Goal: Complete application form: Complete application form

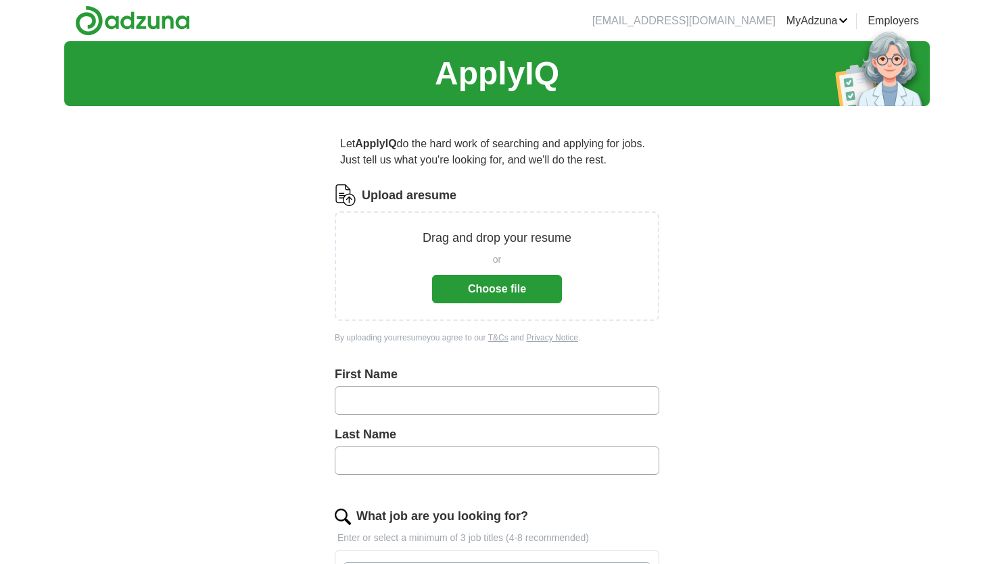
click at [479, 301] on button "Choose file" at bounding box center [497, 289] width 130 height 28
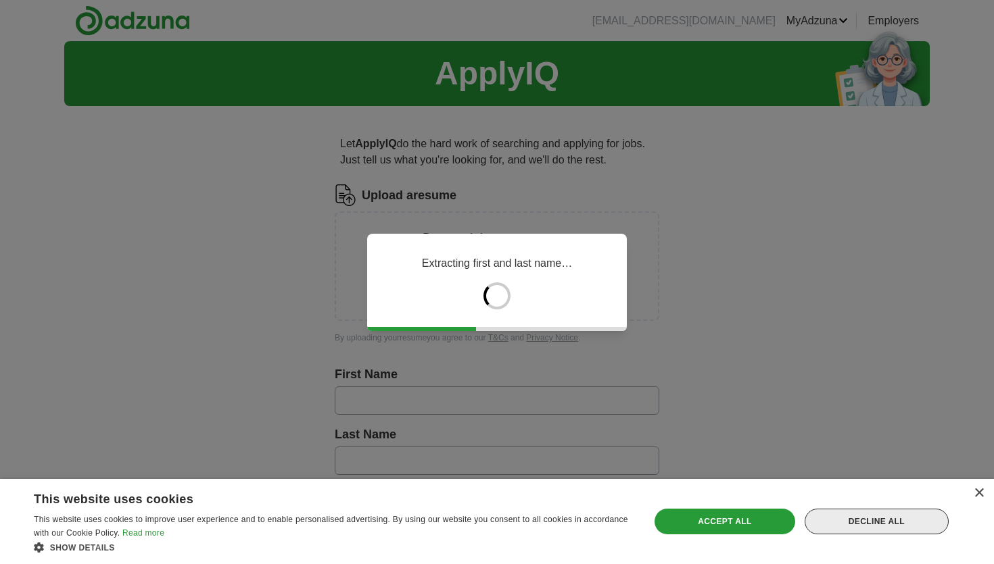
click at [902, 527] on div "Decline all" at bounding box center [876, 522] width 144 height 26
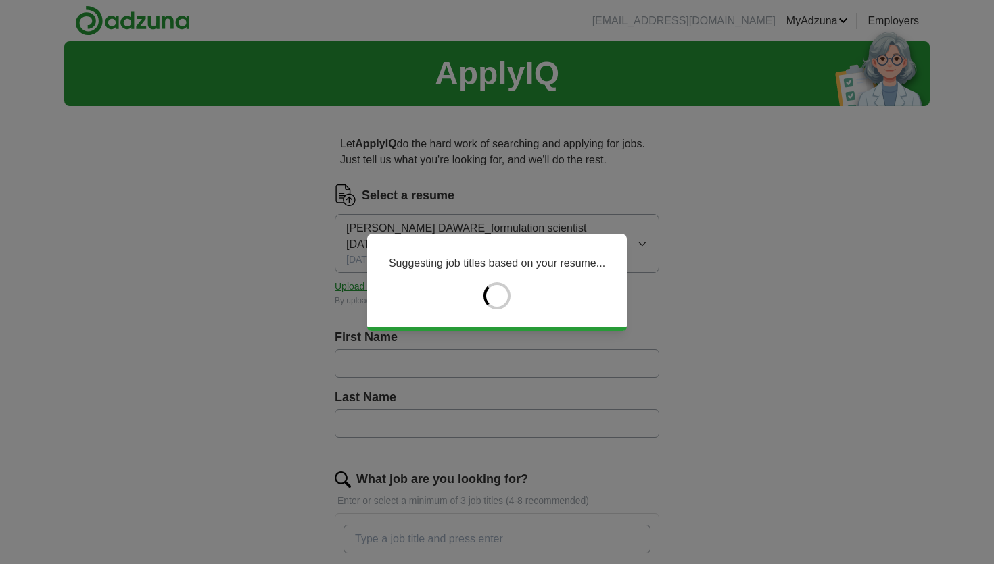
type input "******"
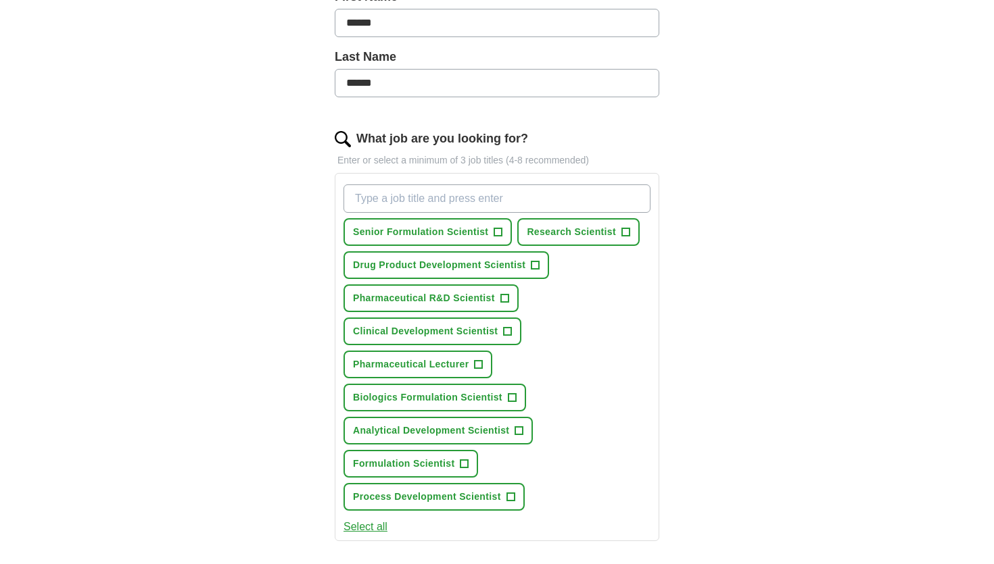
scroll to position [353, 0]
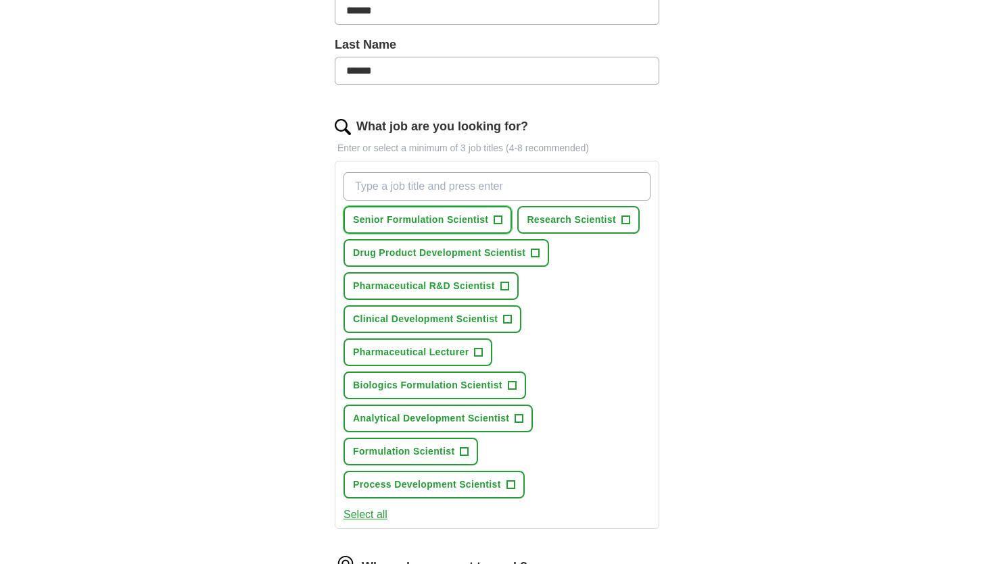
click at [494, 215] on span "+" at bounding box center [498, 220] width 8 height 11
click at [536, 248] on span "+" at bounding box center [535, 253] width 8 height 11
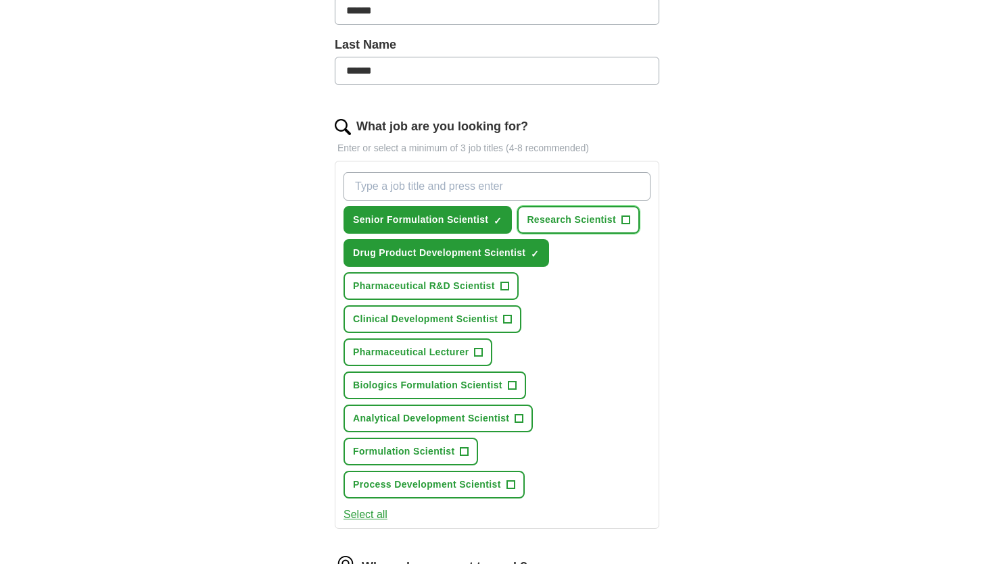
click at [614, 206] on button "Research Scientist +" at bounding box center [578, 220] width 122 height 28
click at [491, 279] on span "Pharmaceutical R&D Scientist" at bounding box center [424, 286] width 142 height 14
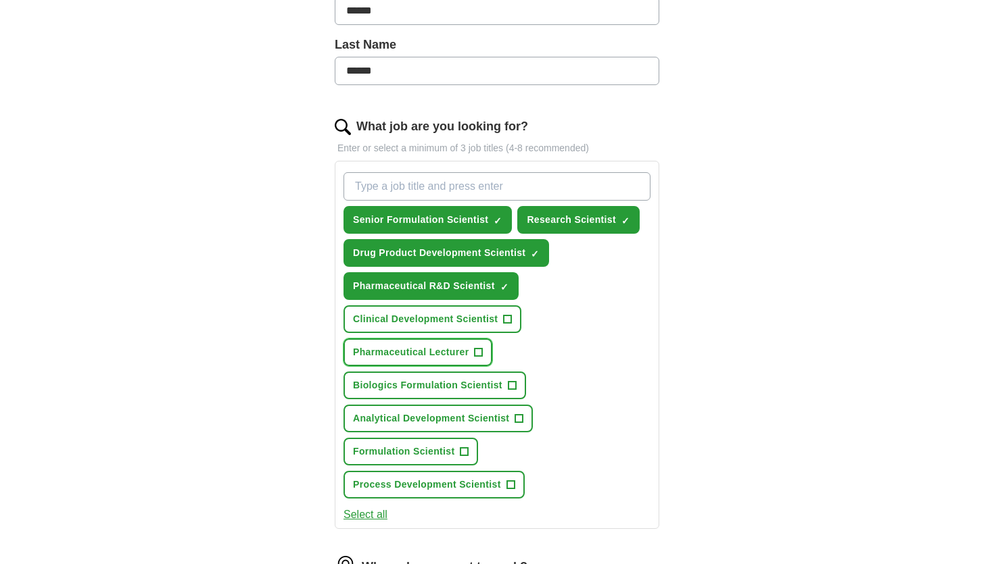
click at [460, 345] on span "Pharmaceutical Lecturer" at bounding box center [411, 352] width 116 height 14
click at [443, 445] on span "Formulation Scientist" at bounding box center [403, 452] width 101 height 14
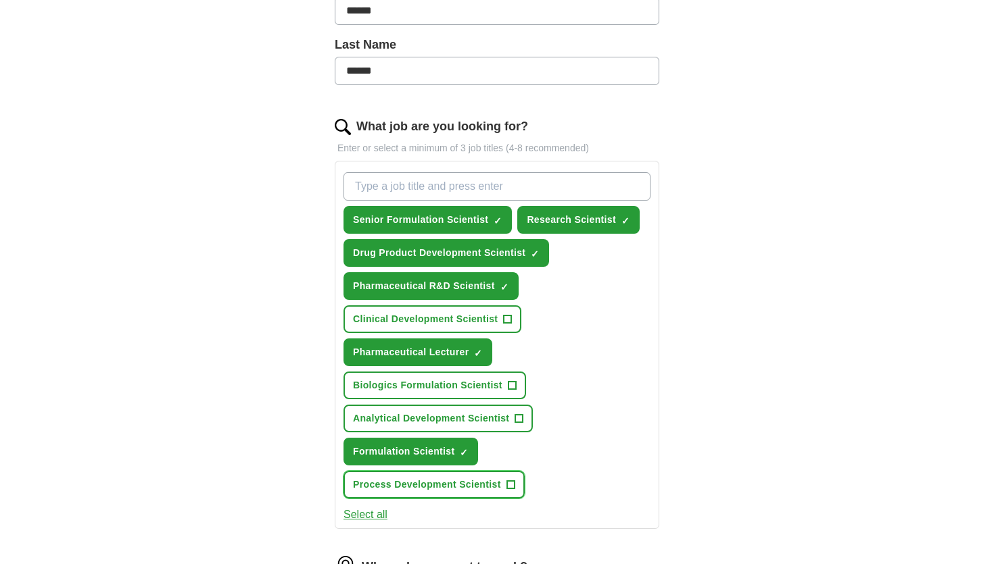
click at [445, 471] on button "Process Development Scientist +" at bounding box center [433, 485] width 181 height 28
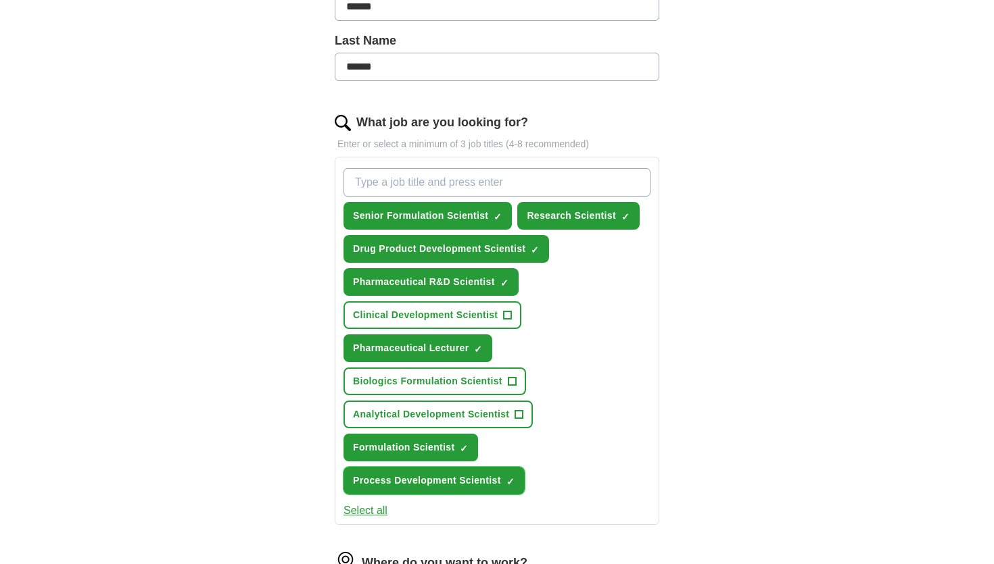
scroll to position [358, 0]
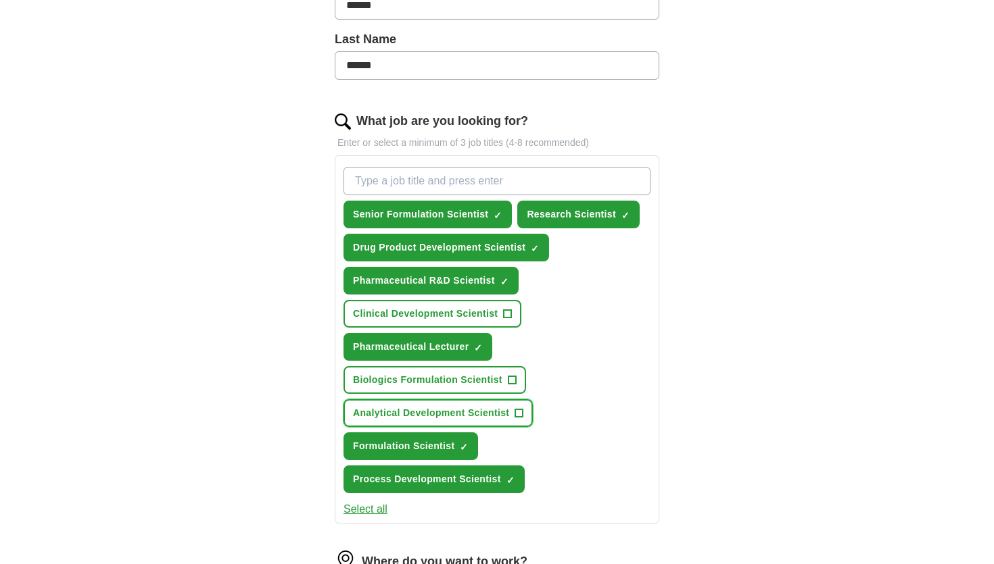
click at [435, 399] on button "Analytical Development Scientist +" at bounding box center [437, 413] width 189 height 28
click at [435, 399] on button "Analytical Development Scientist ✓ ×" at bounding box center [437, 413] width 189 height 28
click at [438, 373] on span "Biologics Formulation Scientist" at bounding box center [427, 380] width 149 height 14
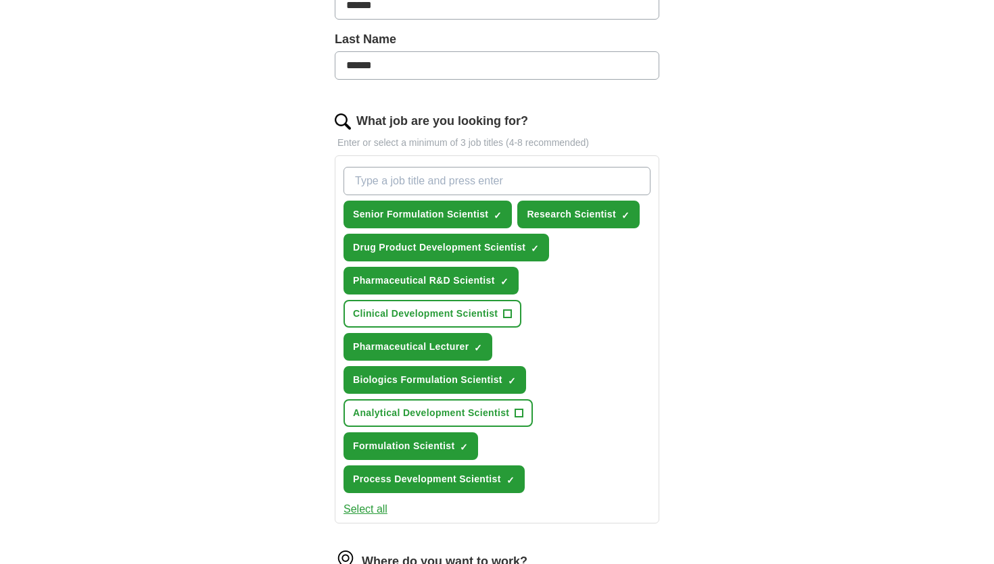
click at [361, 502] on button "Select all" at bounding box center [365, 510] width 44 height 16
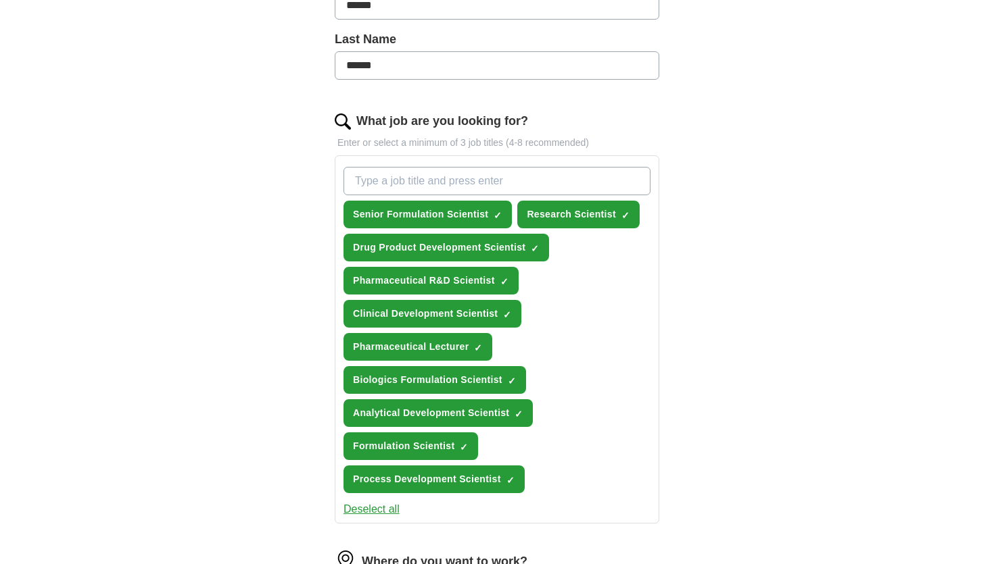
click at [361, 502] on button "Deselect all" at bounding box center [371, 510] width 56 height 16
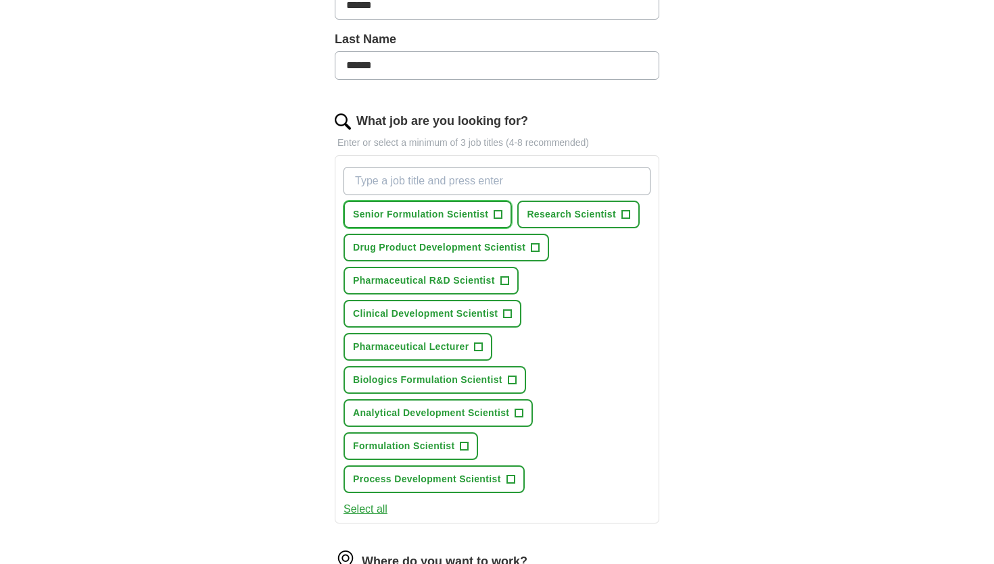
click at [443, 205] on button "Senior Formulation Scientist +" at bounding box center [427, 215] width 168 height 28
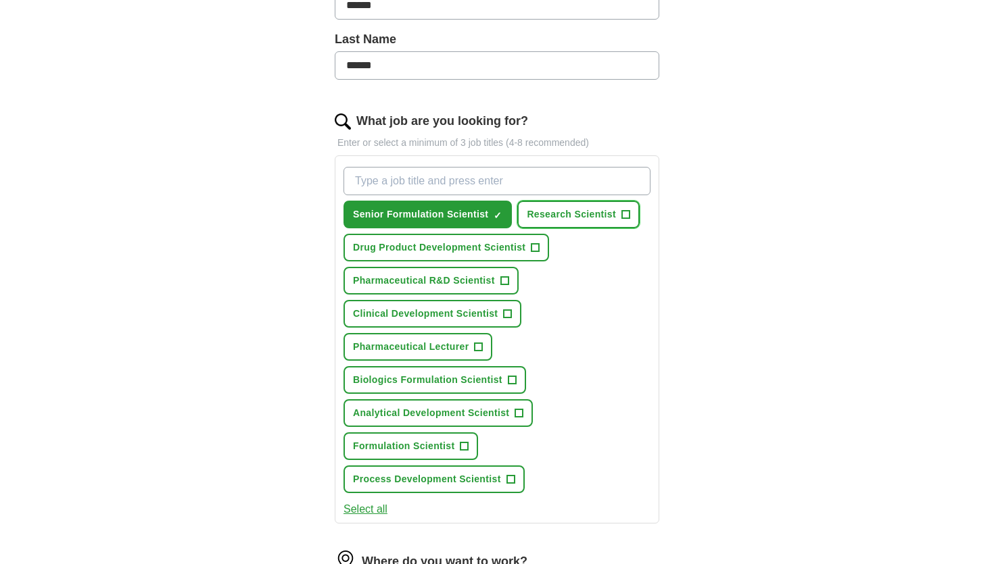
click at [550, 208] on span "Research Scientist" at bounding box center [571, 215] width 89 height 14
click at [489, 216] on div "Senior Formulation Scientist ✓ × Research Scientist ✓ × Drug Product Developmen…" at bounding box center [497, 330] width 312 height 337
click at [487, 241] on span "Drug Product Development Scientist" at bounding box center [439, 248] width 172 height 14
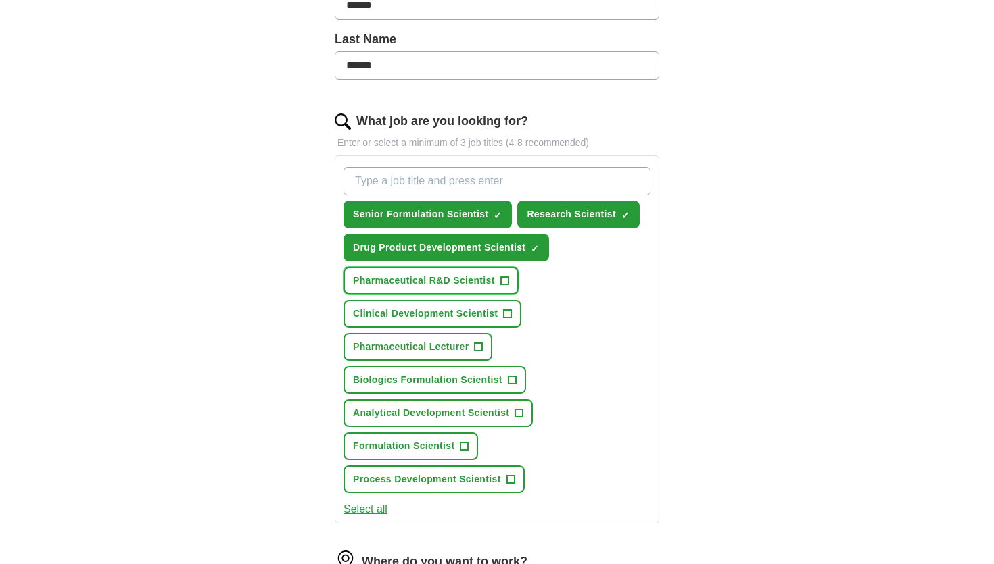
click at [432, 274] on span "Pharmaceutical R&D Scientist" at bounding box center [424, 281] width 142 height 14
click at [443, 300] on button "Clinical Development Scientist +" at bounding box center [432, 314] width 178 height 28
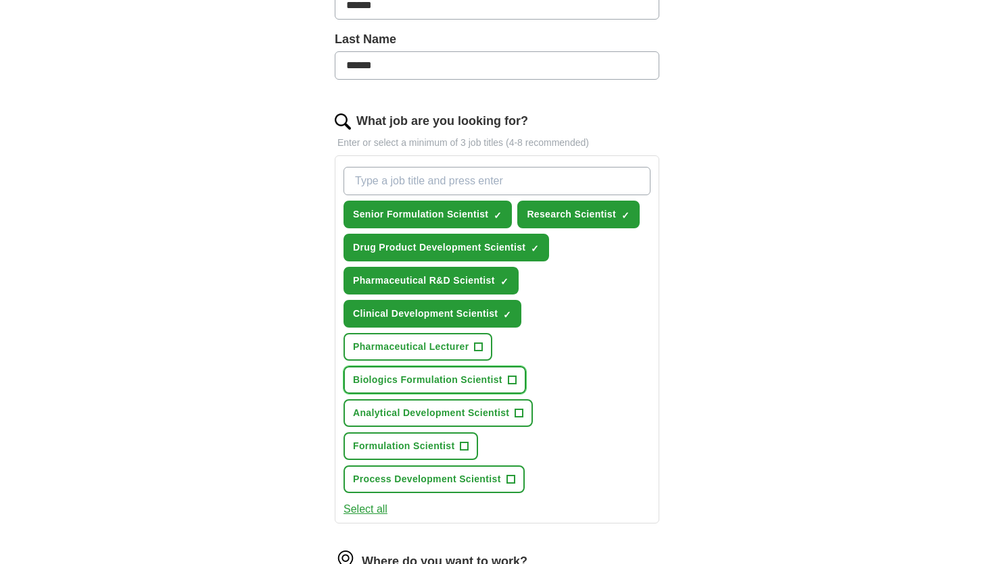
click at [416, 373] on span "Biologics Formulation Scientist" at bounding box center [427, 380] width 149 height 14
click at [404, 439] on span "Formulation Scientist" at bounding box center [403, 446] width 101 height 14
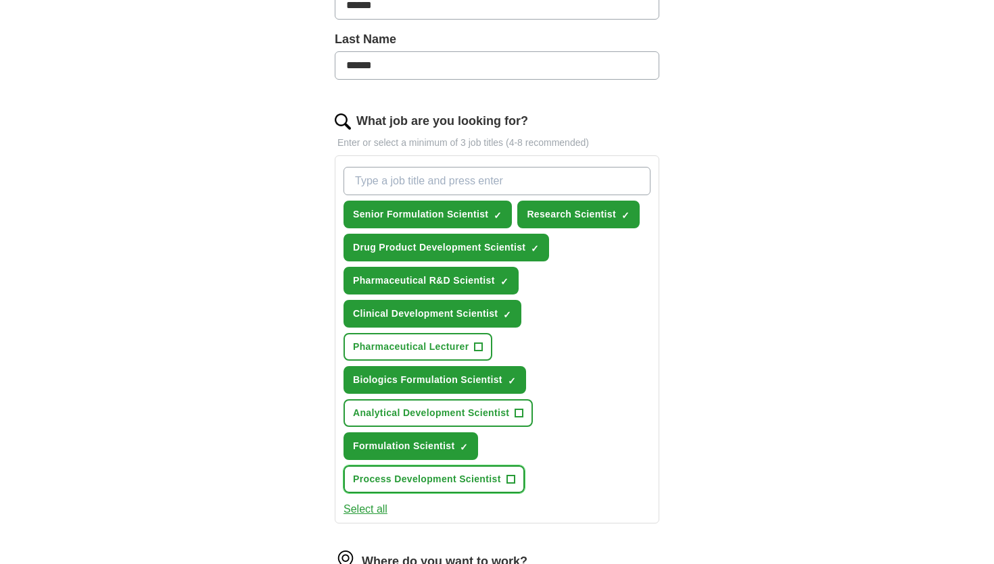
click at [405, 472] on span "Process Development Scientist" at bounding box center [427, 479] width 148 height 14
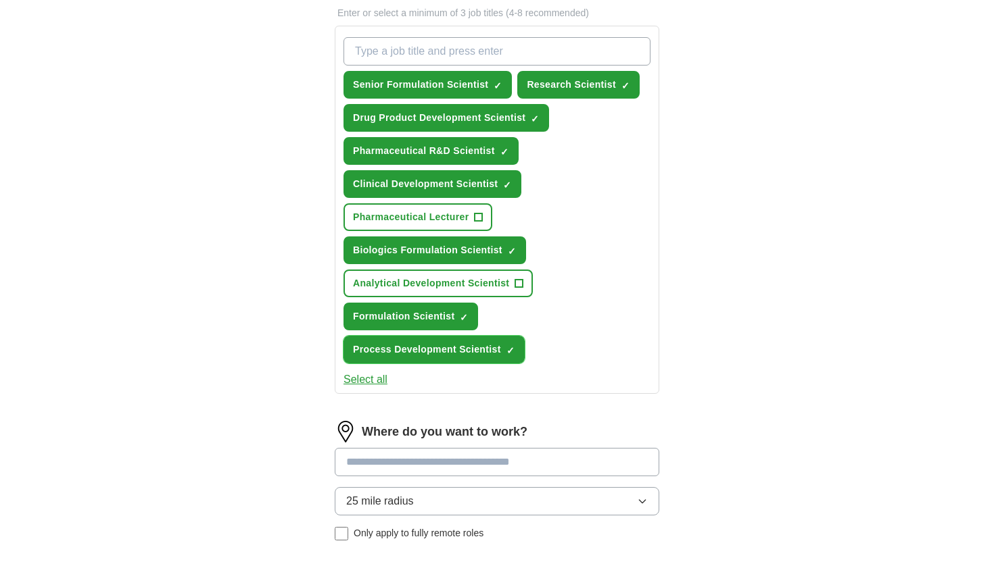
scroll to position [541, 0]
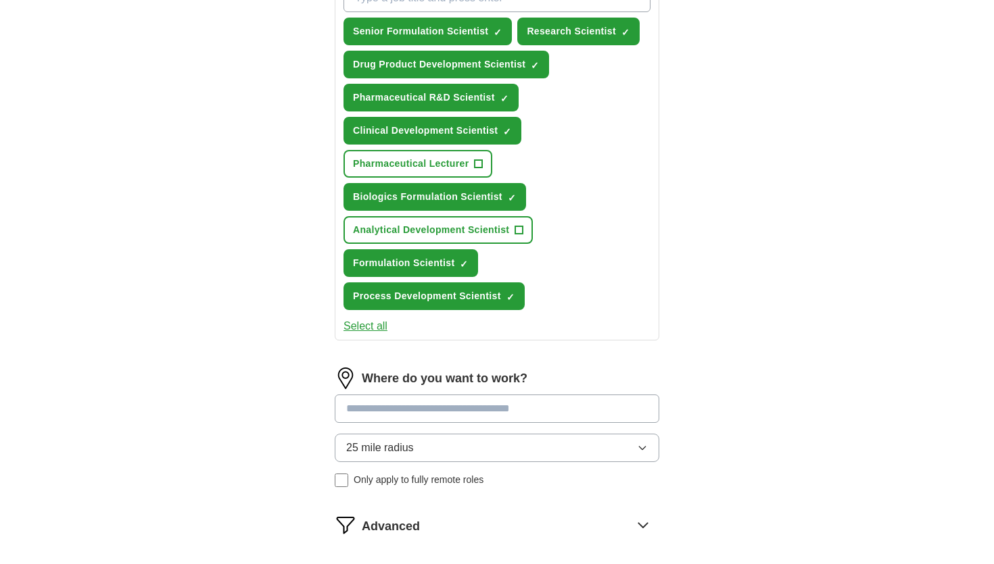
click at [401, 395] on input at bounding box center [497, 409] width 324 height 28
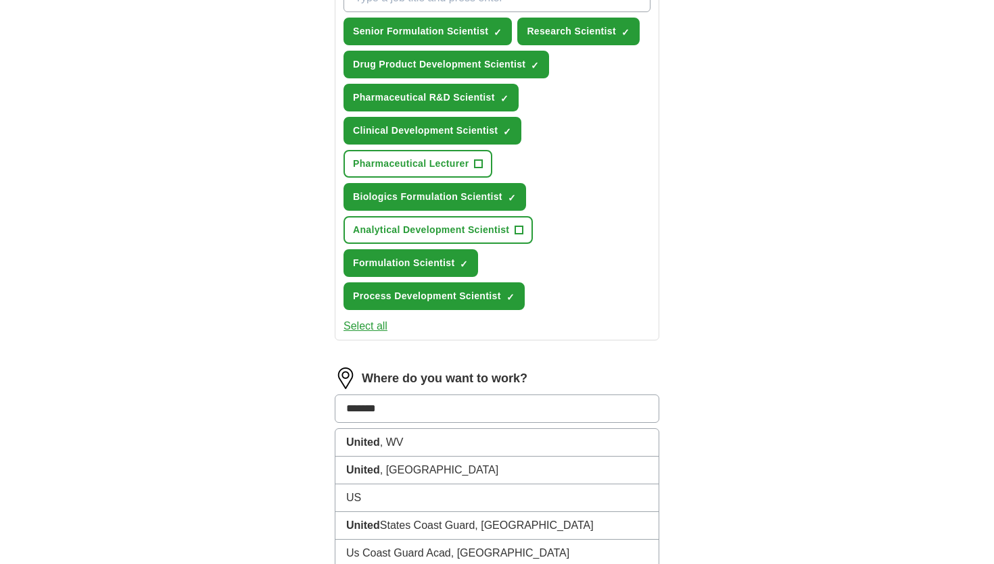
type input "********"
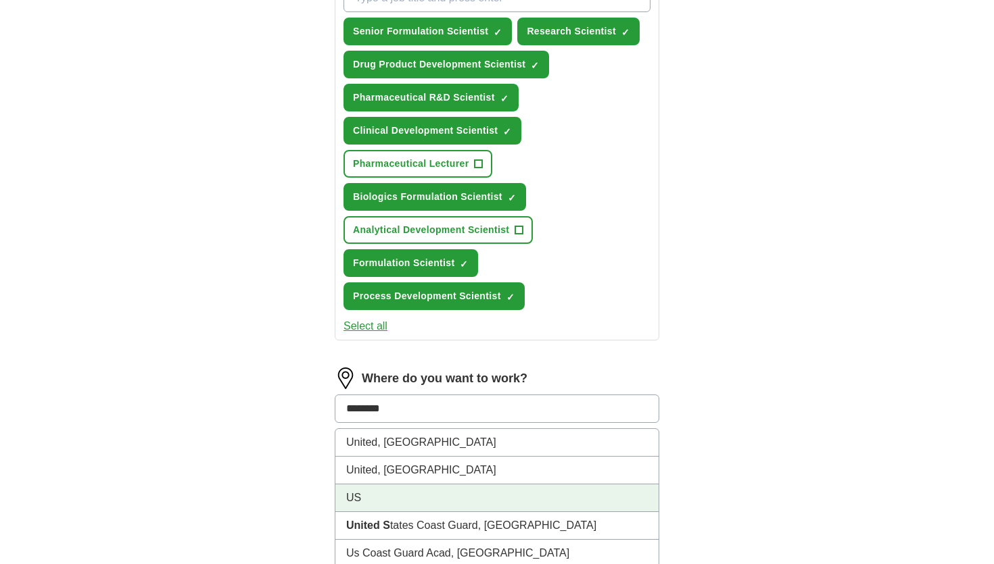
click at [389, 485] on li "US" at bounding box center [496, 499] width 323 height 28
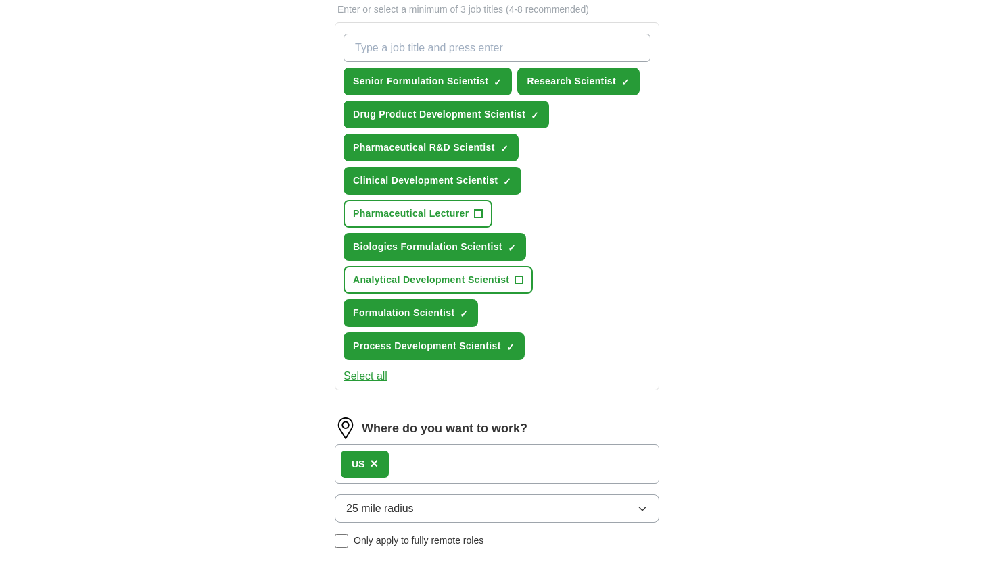
scroll to position [742, 0]
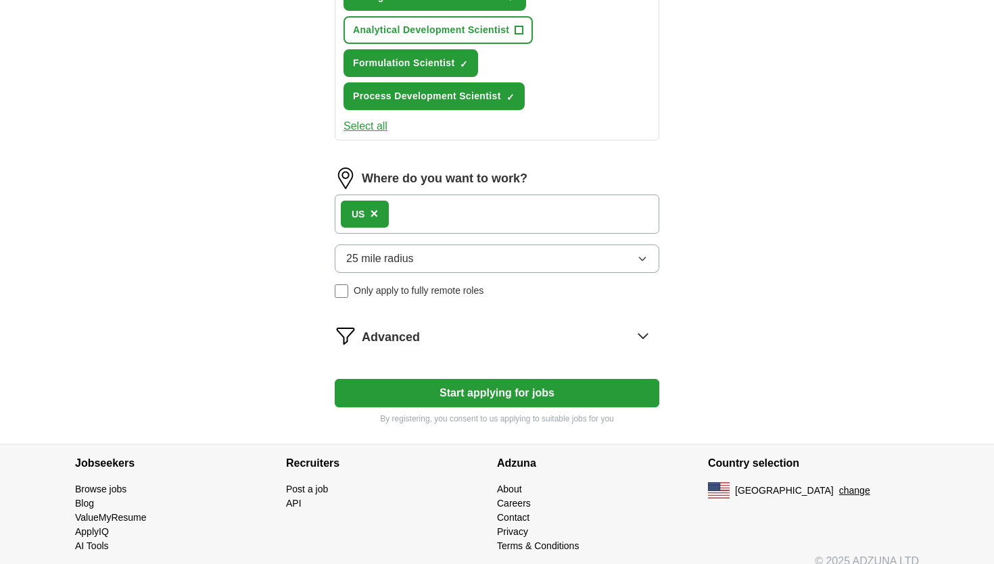
click at [409, 383] on button "Start applying for jobs" at bounding box center [497, 393] width 324 height 28
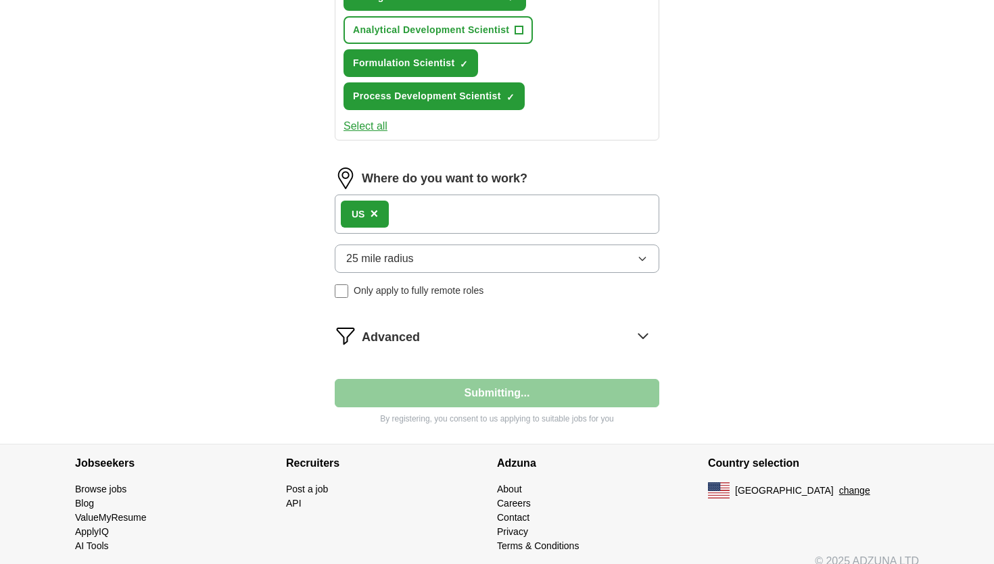
select select "**"
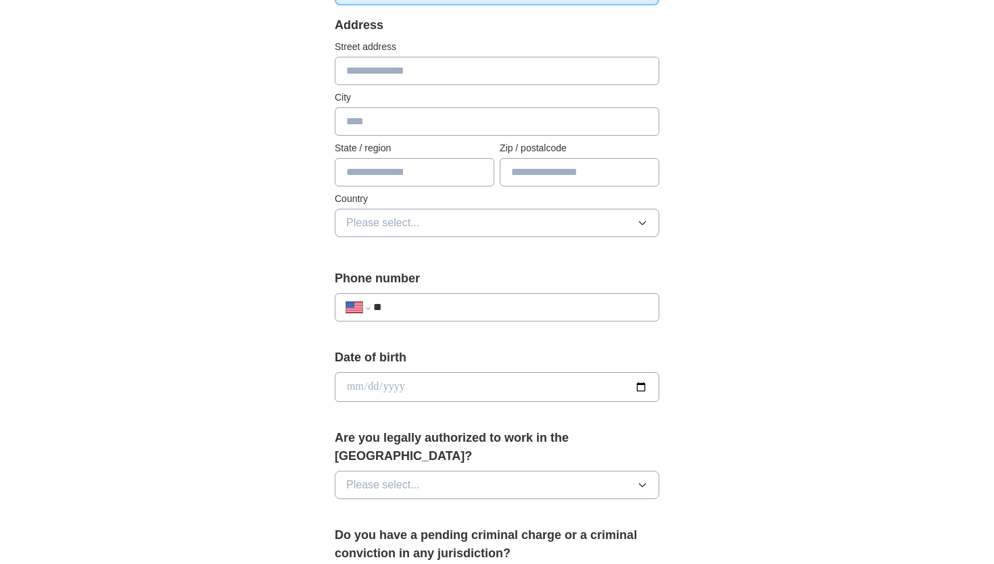
scroll to position [278, 0]
click at [418, 282] on label "Phone number" at bounding box center [497, 278] width 324 height 18
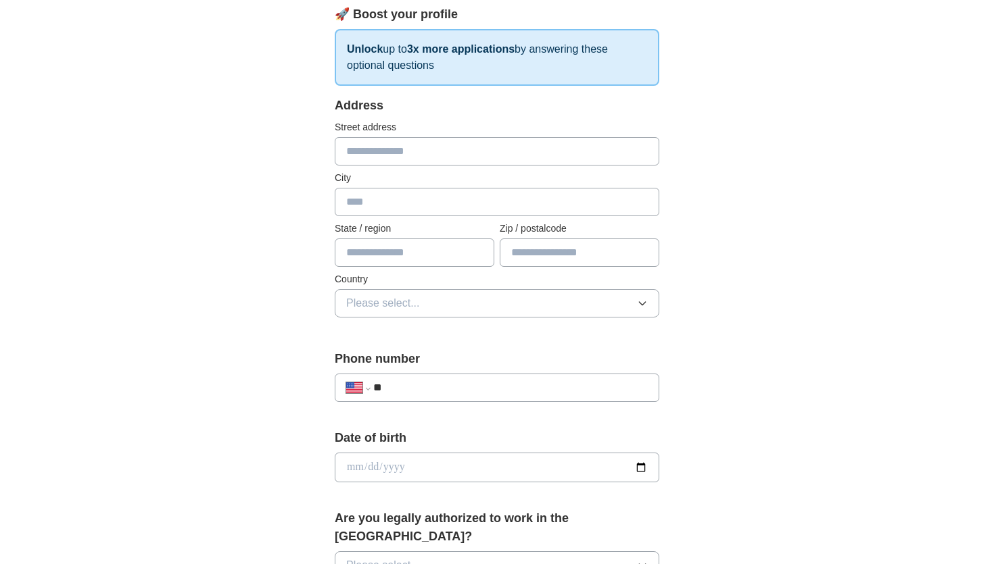
scroll to position [826, 0]
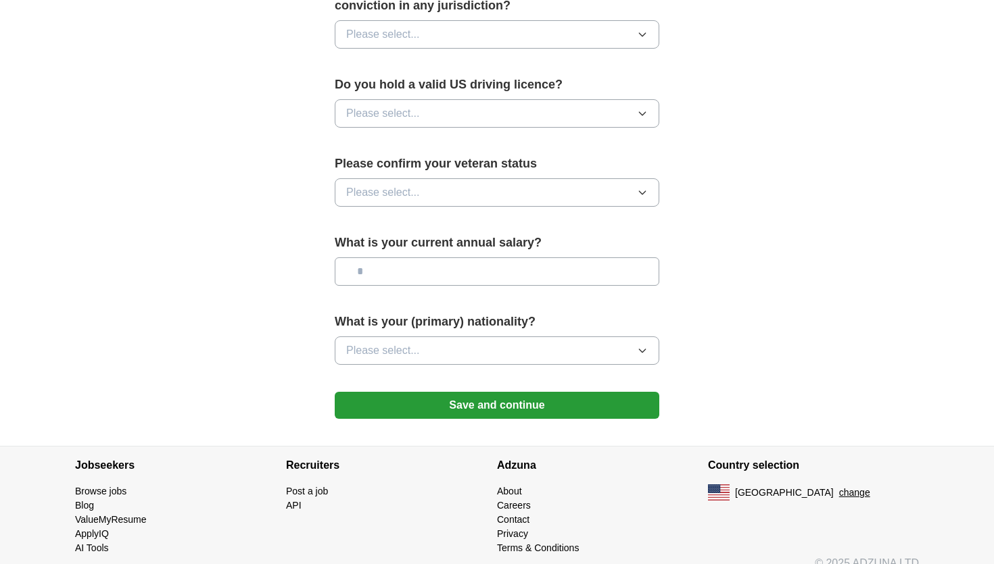
click at [435, 392] on button "Save and continue" at bounding box center [497, 405] width 324 height 27
